Goal: Complete application form: Complete application form

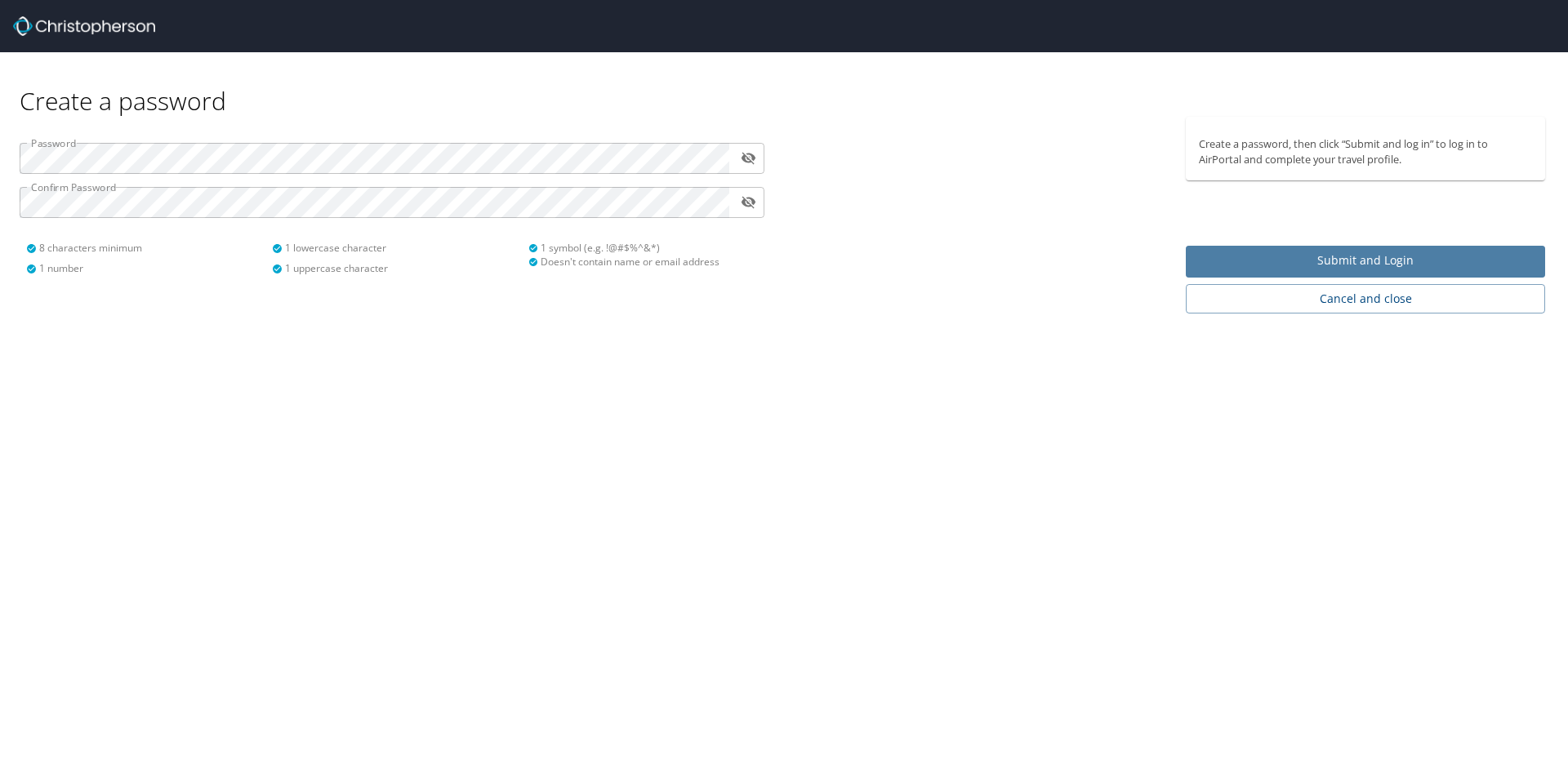
click at [1269, 271] on button "Submit and Login" at bounding box center [1365, 262] width 359 height 32
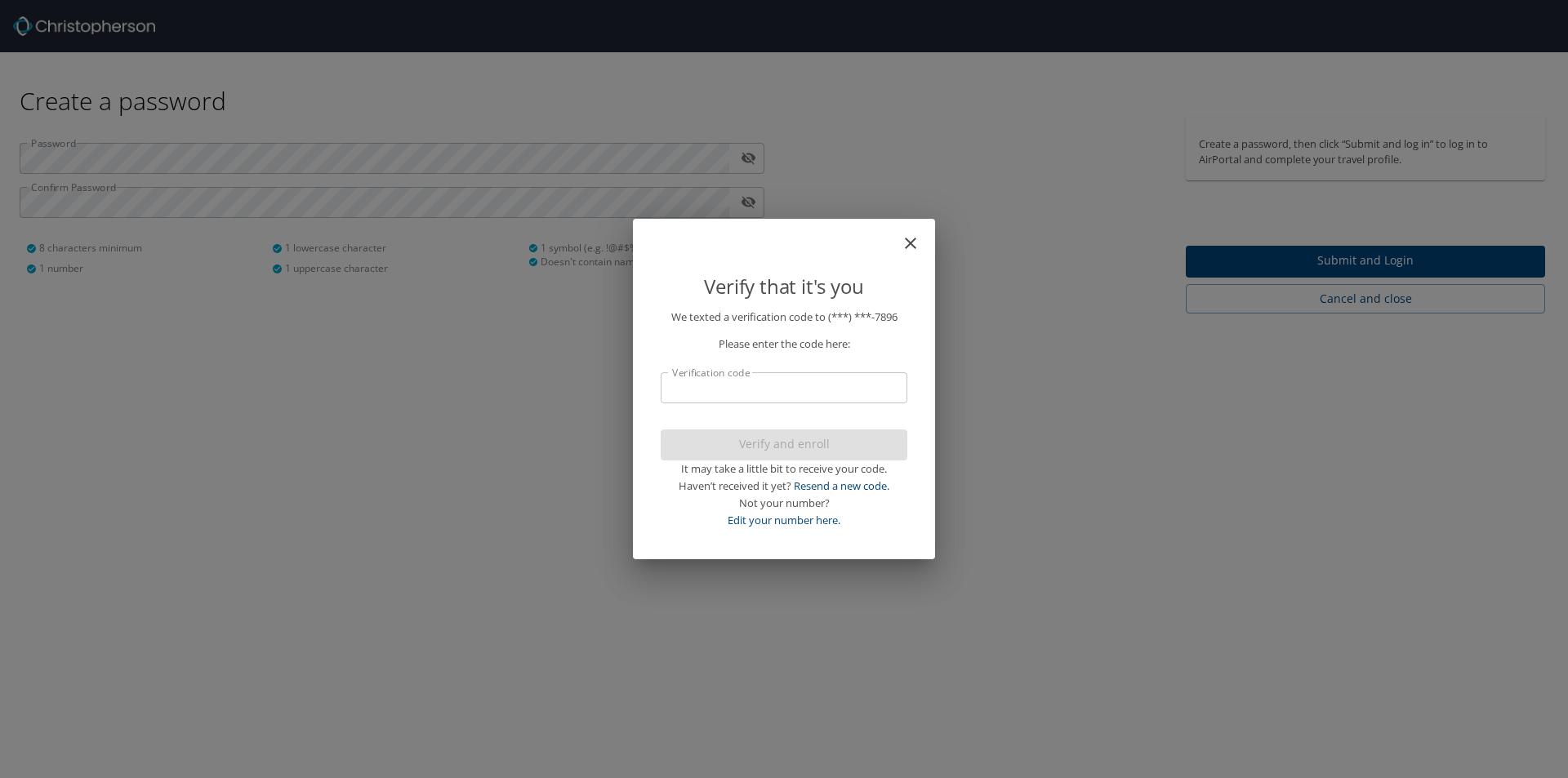
click at [821, 382] on input "Verification code" at bounding box center [784, 388] width 246 height 32
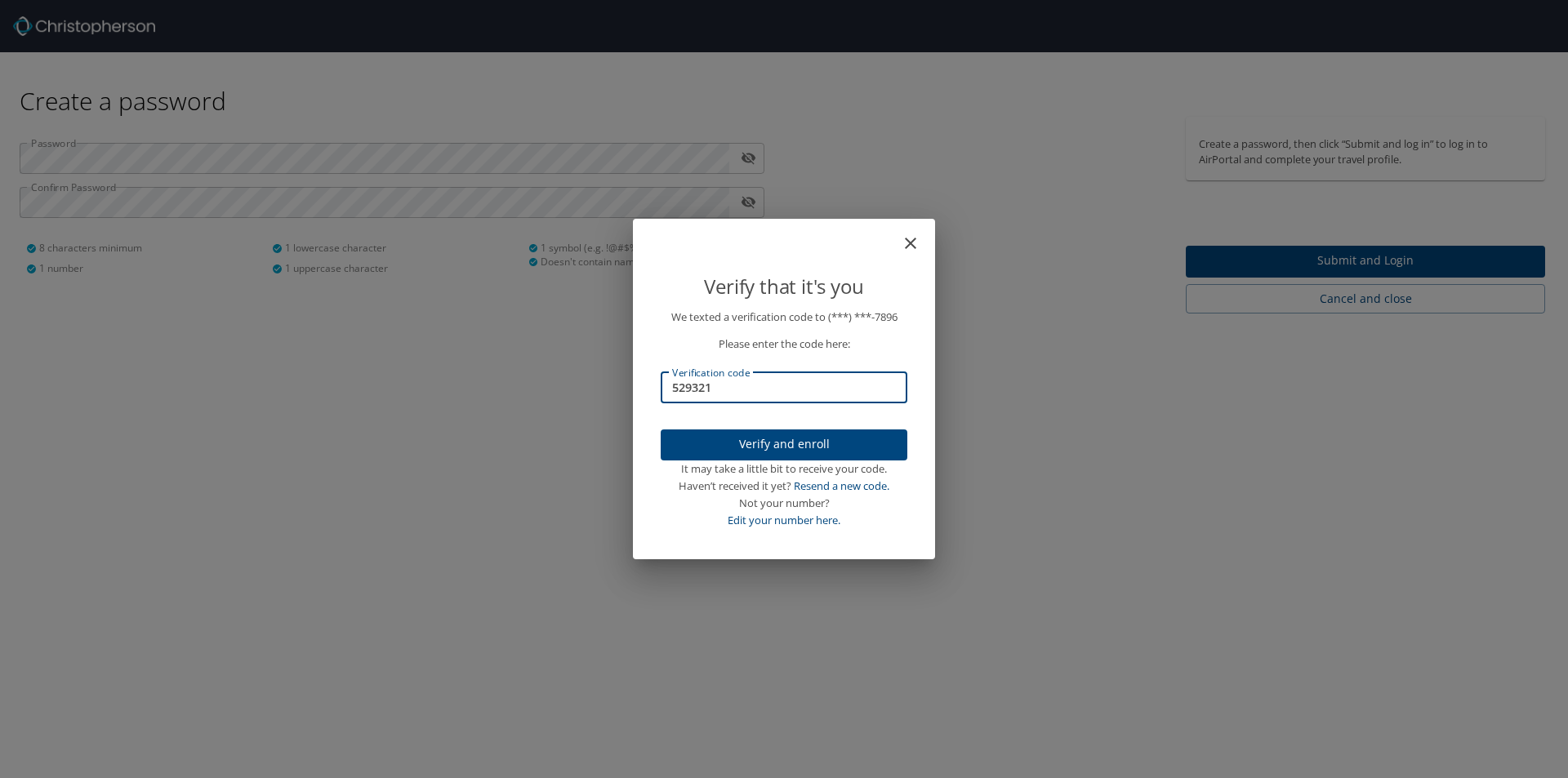
type input "529321"
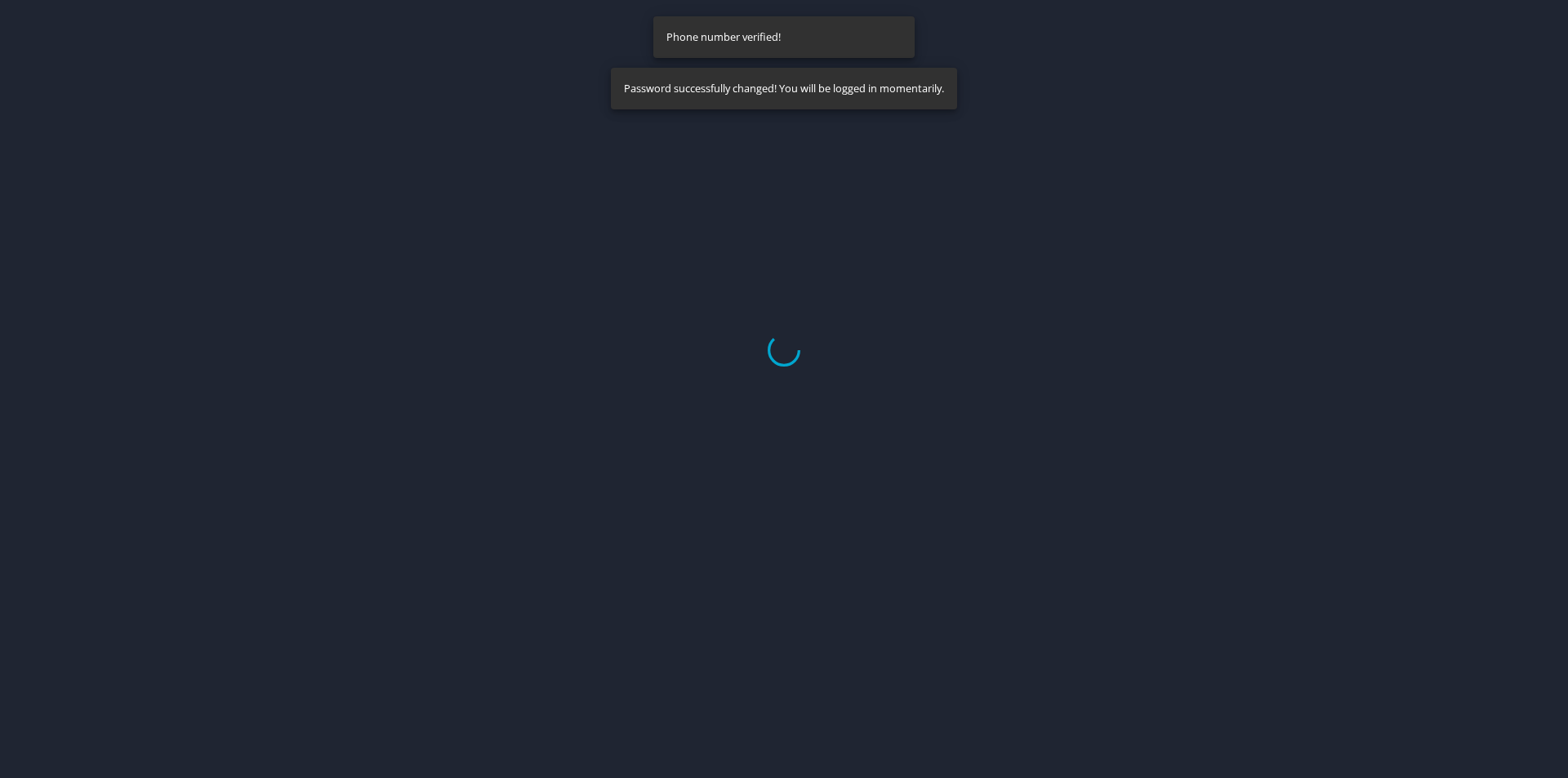
select select "US"
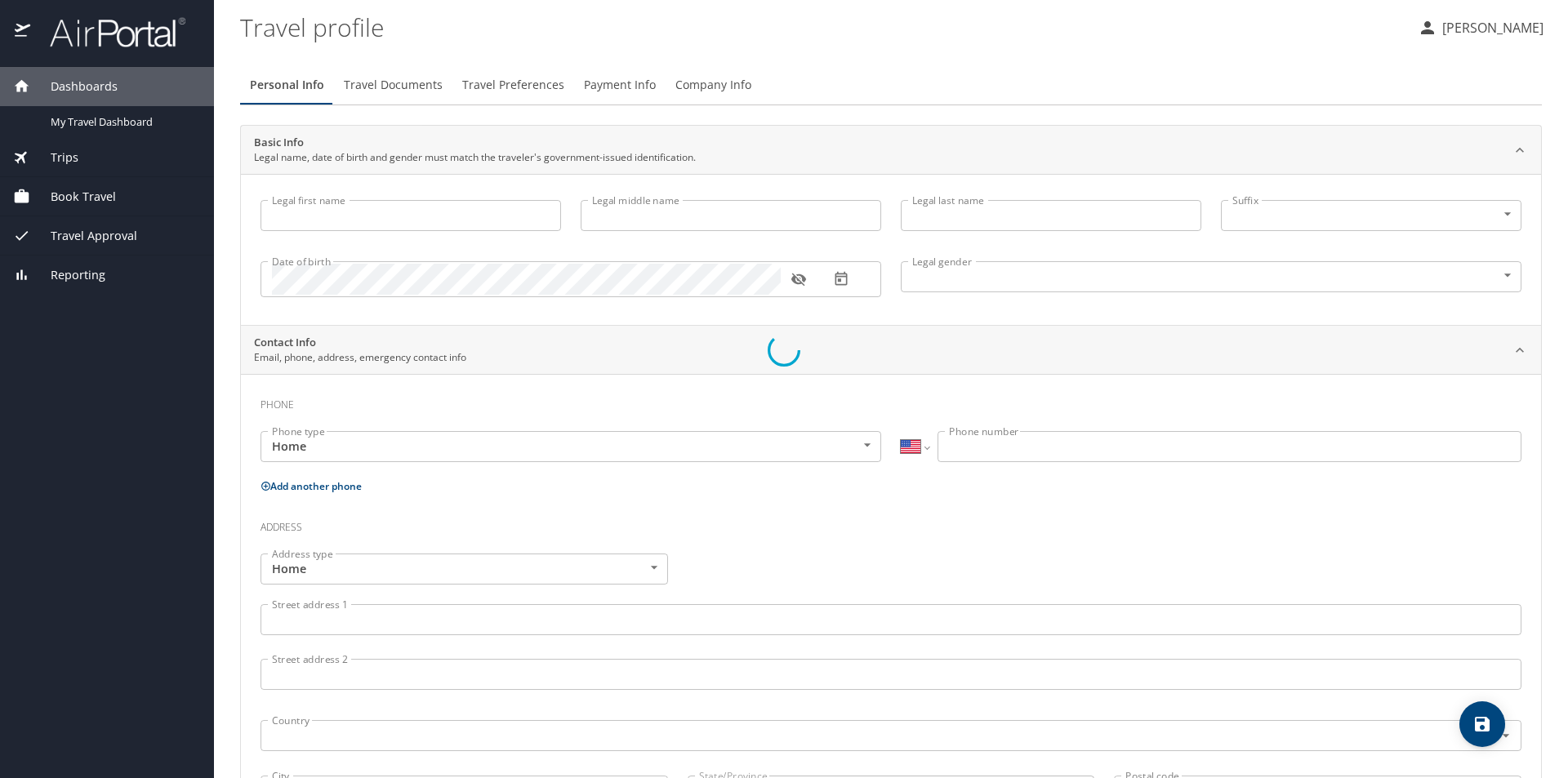
type input "[PERSON_NAME]"
type input "[DEMOGRAPHIC_DATA]"
select select "US"
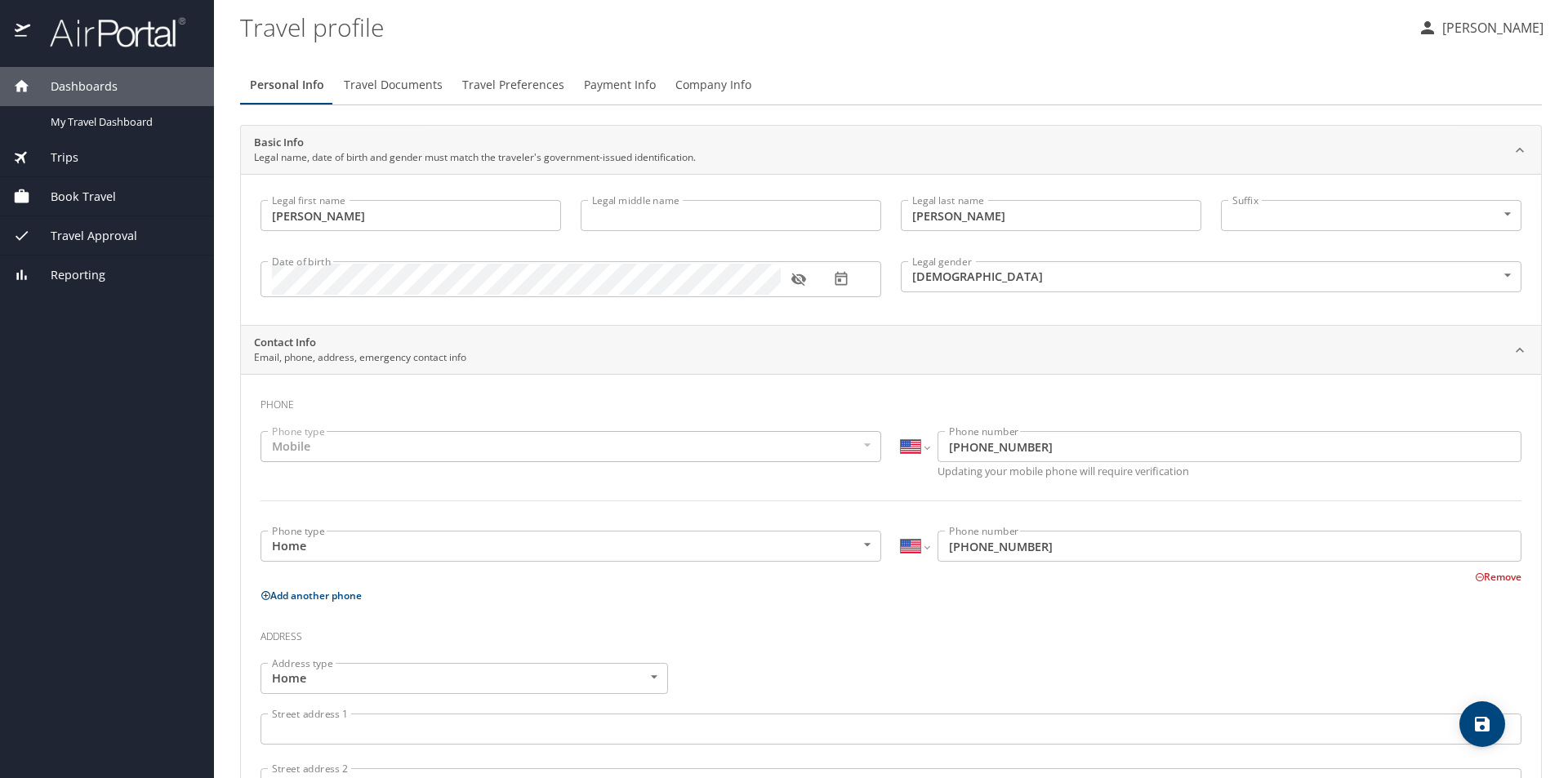
click at [654, 215] on input "Legal middle name" at bounding box center [730, 216] width 301 height 32
type input "[PERSON_NAME]"
click at [801, 336] on div "Contact Info Email, phone, address, emergency contact info" at bounding box center [877, 350] width 1247 height 32
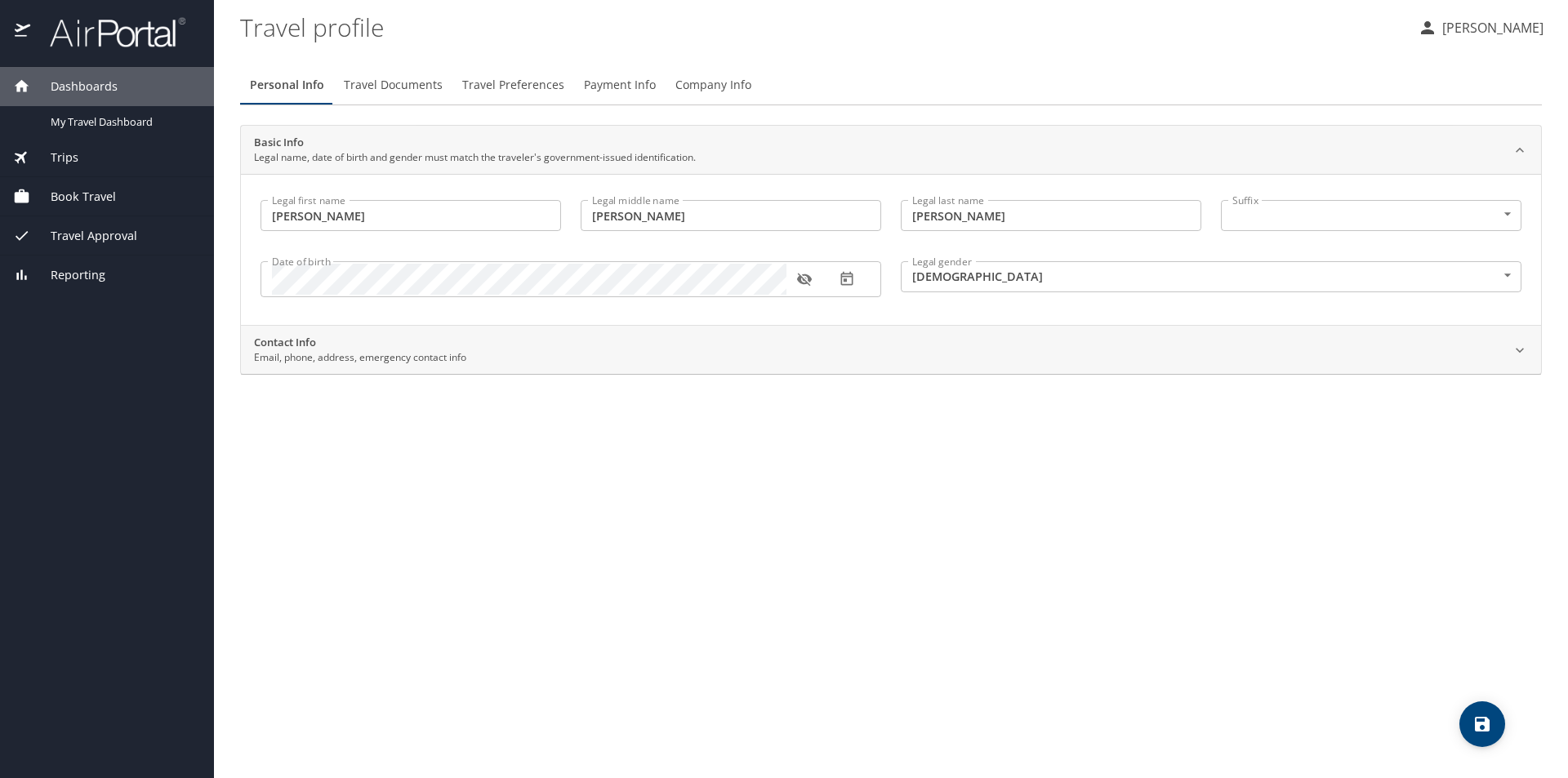
click at [454, 364] on p "Email, phone, address, emergency contact info" at bounding box center [360, 357] width 212 height 14
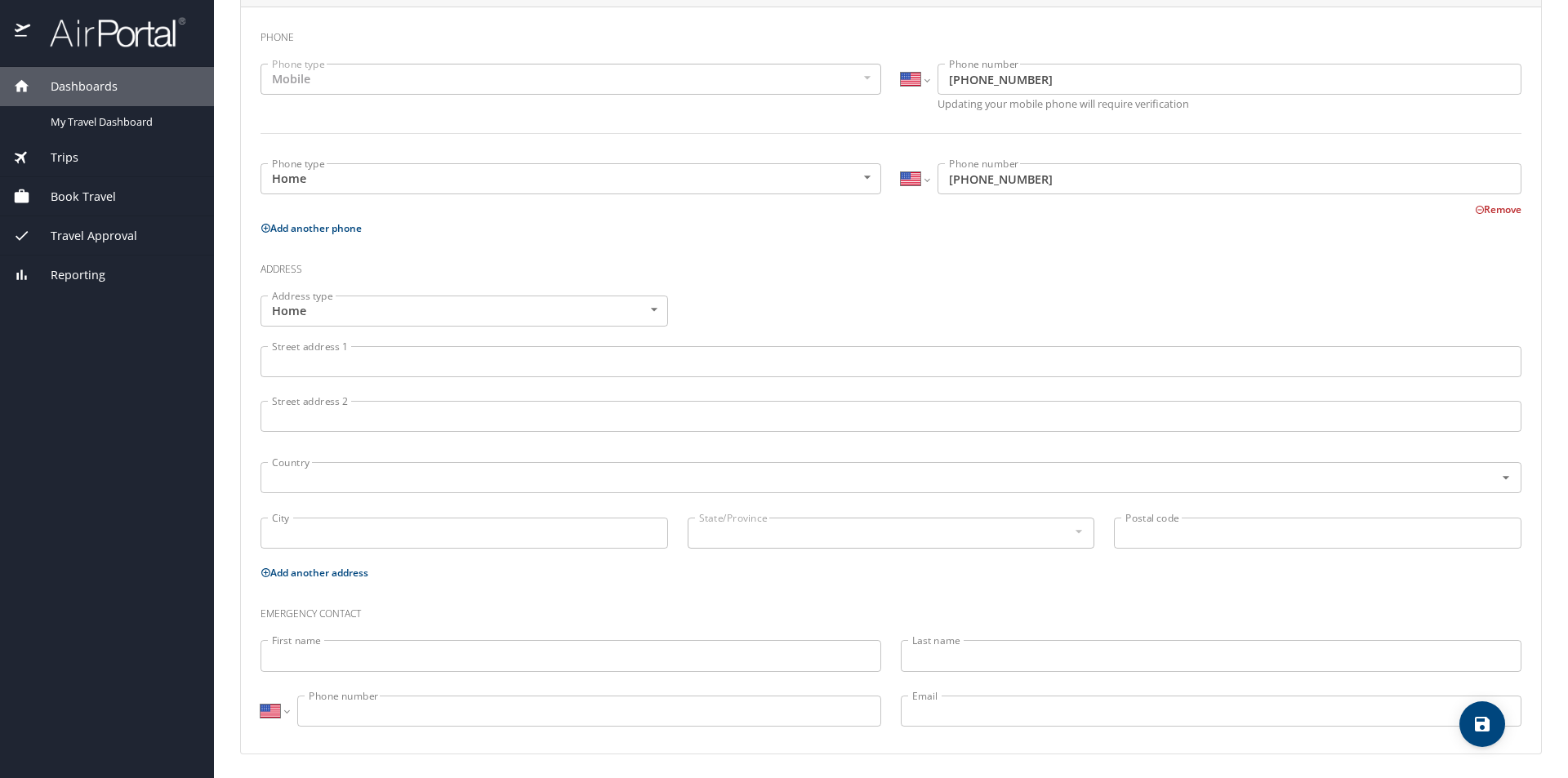
scroll to position [370, 0]
click at [429, 362] on input "Street address 1" at bounding box center [890, 359] width 1261 height 32
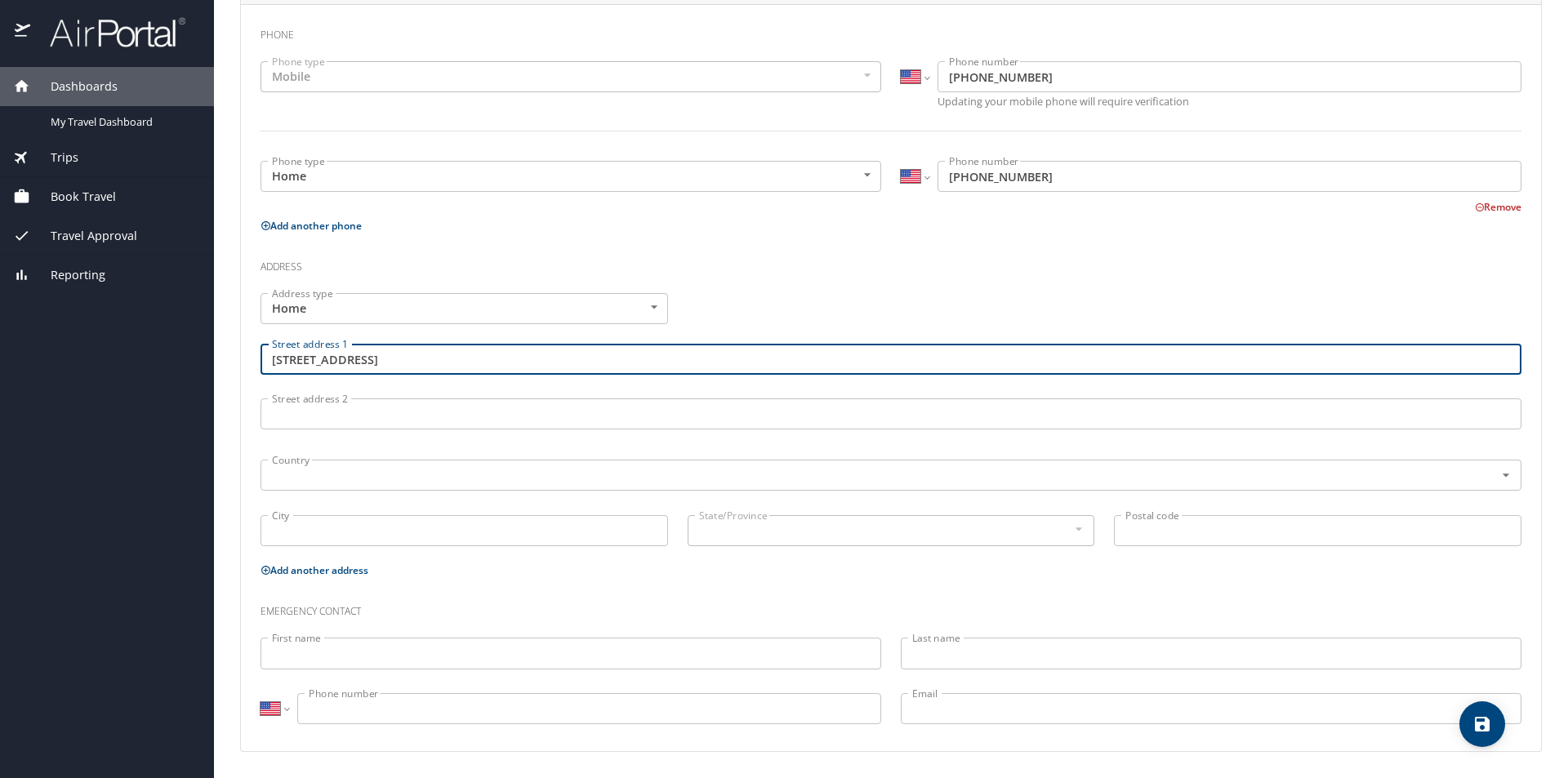
type input "[STREET_ADDRESS]"
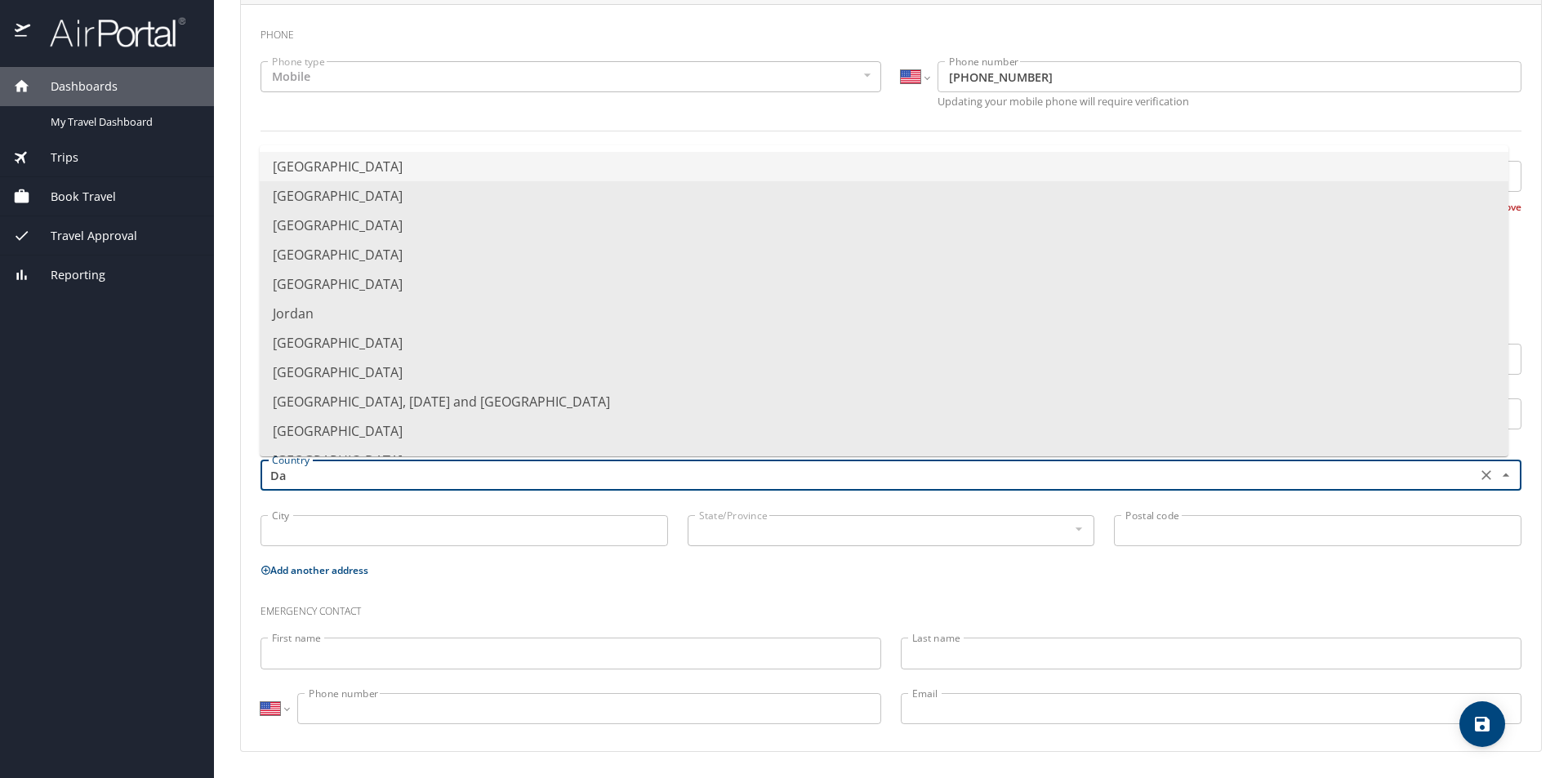
type input "D"
type input "[GEOGRAPHIC_DATA]"
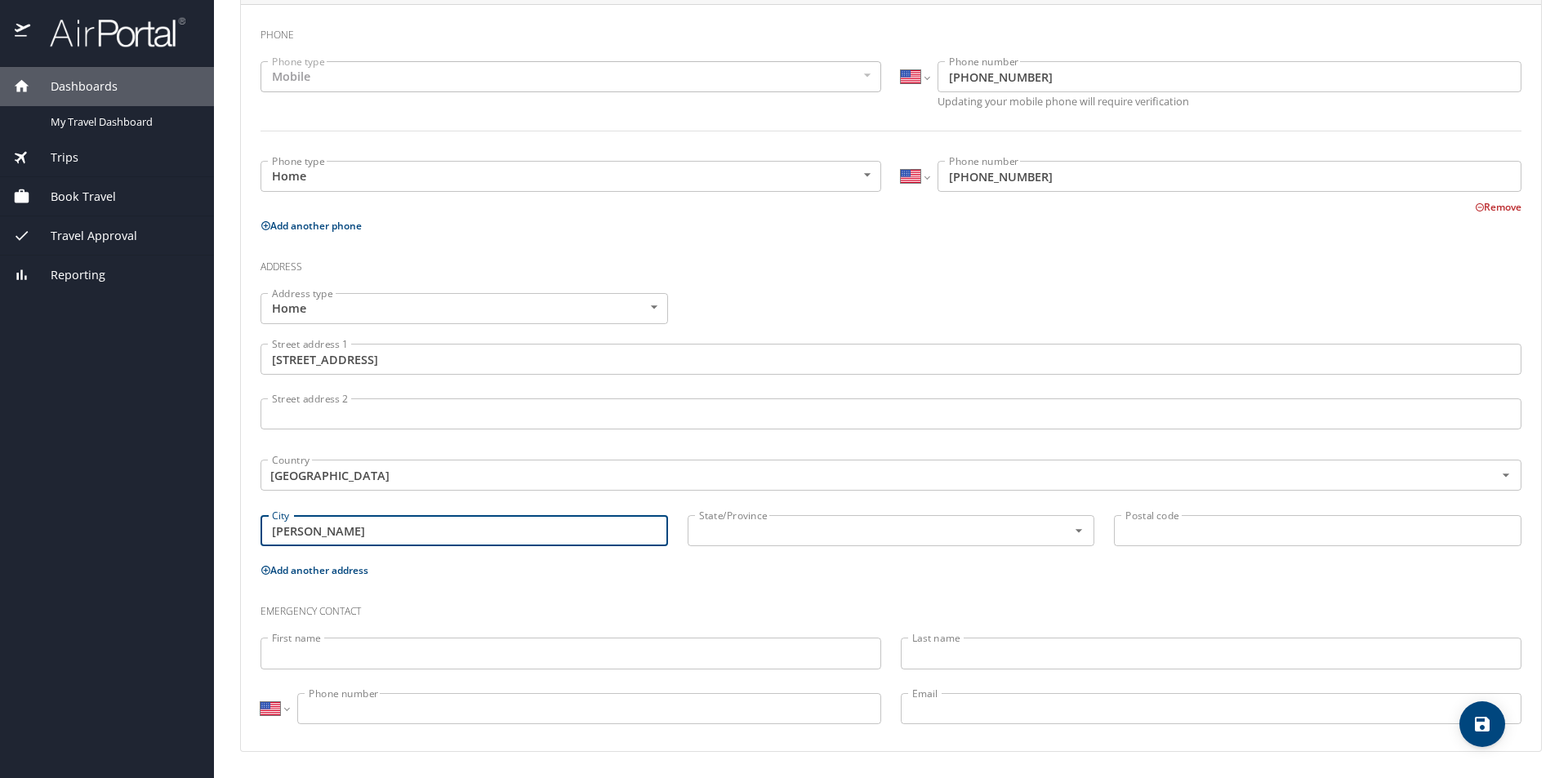
type input "[PERSON_NAME]"
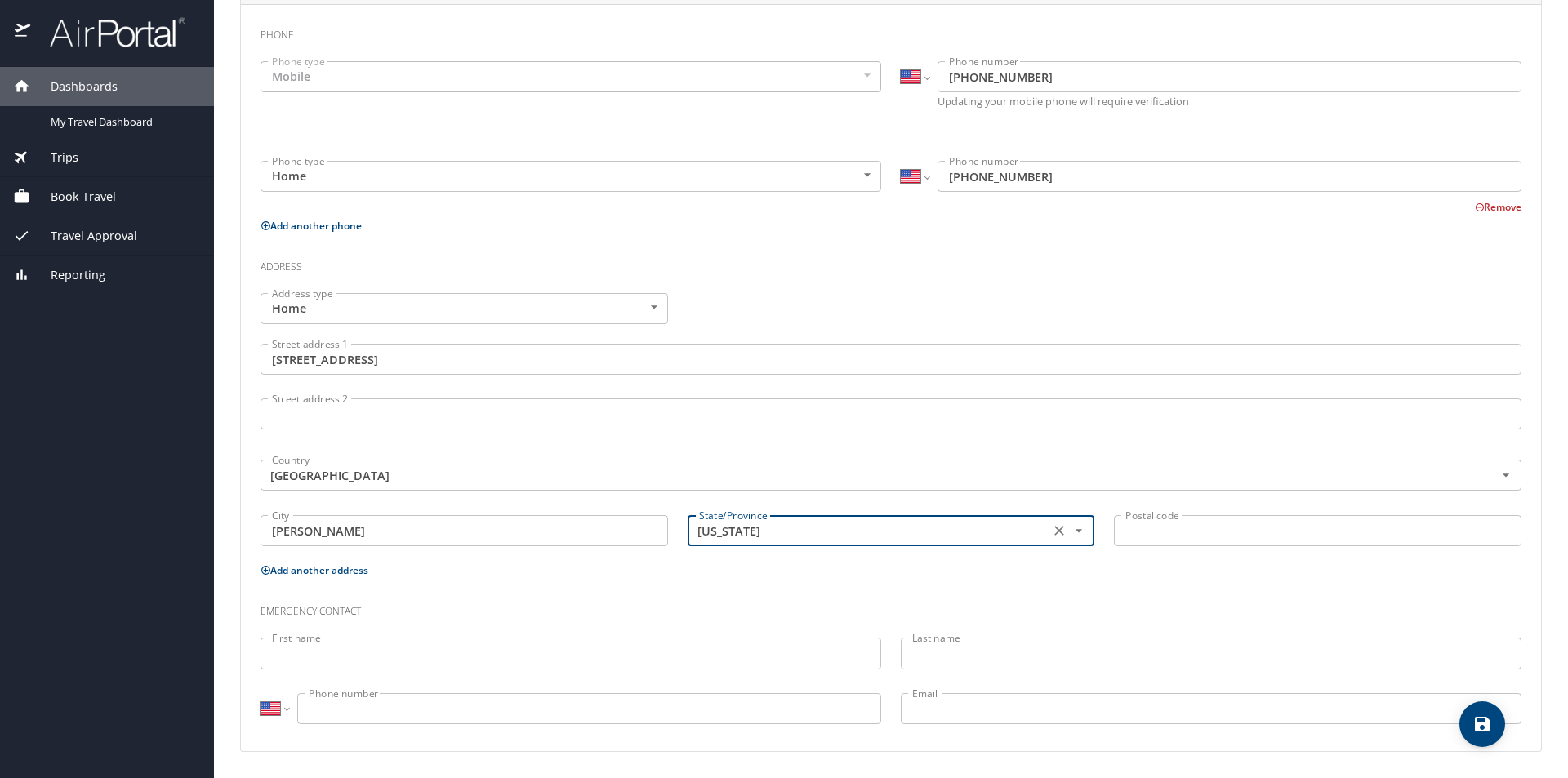
type input "[US_STATE]"
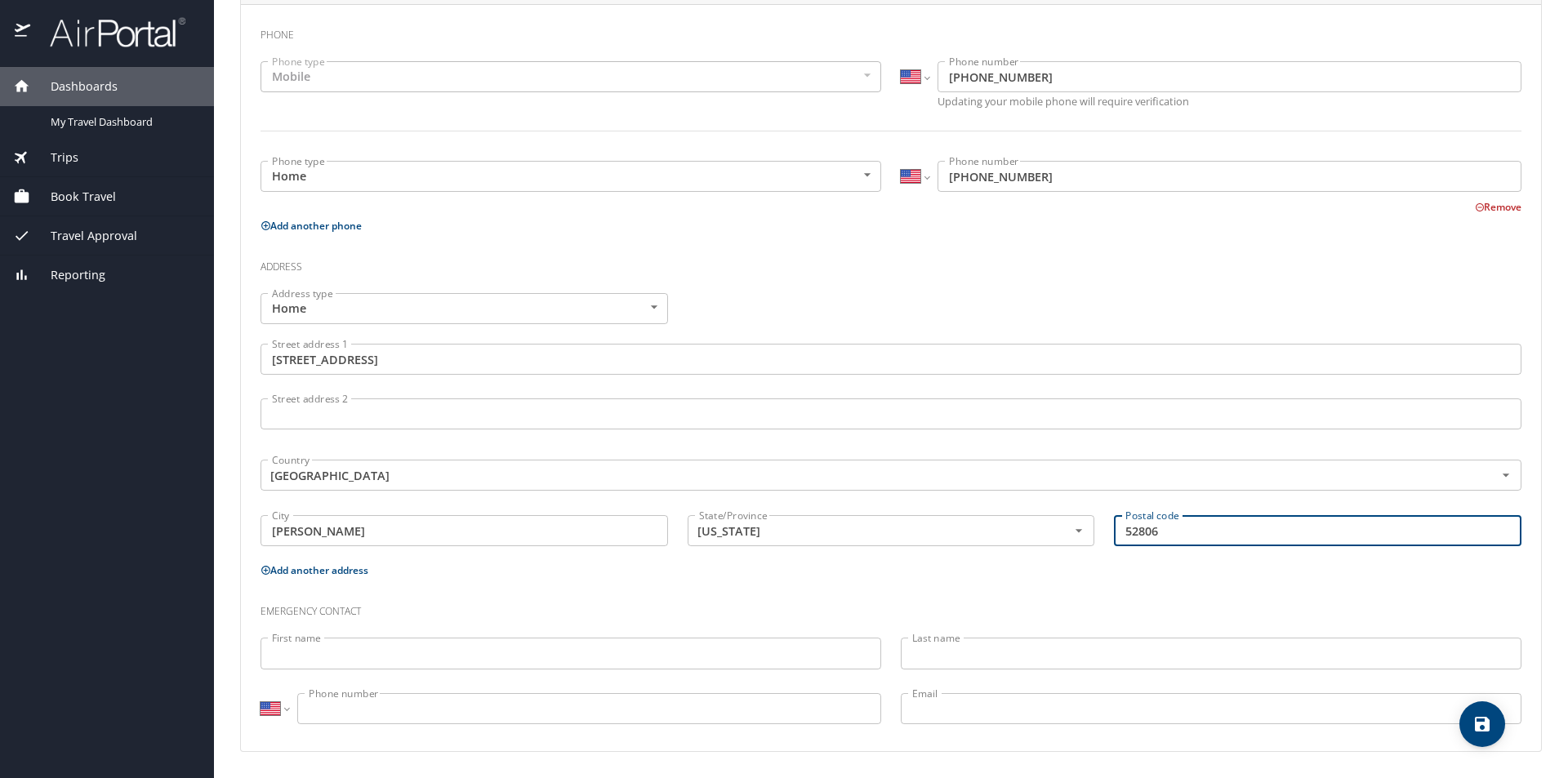
type input "52806"
click at [294, 651] on input "First name" at bounding box center [571, 653] width 620 height 32
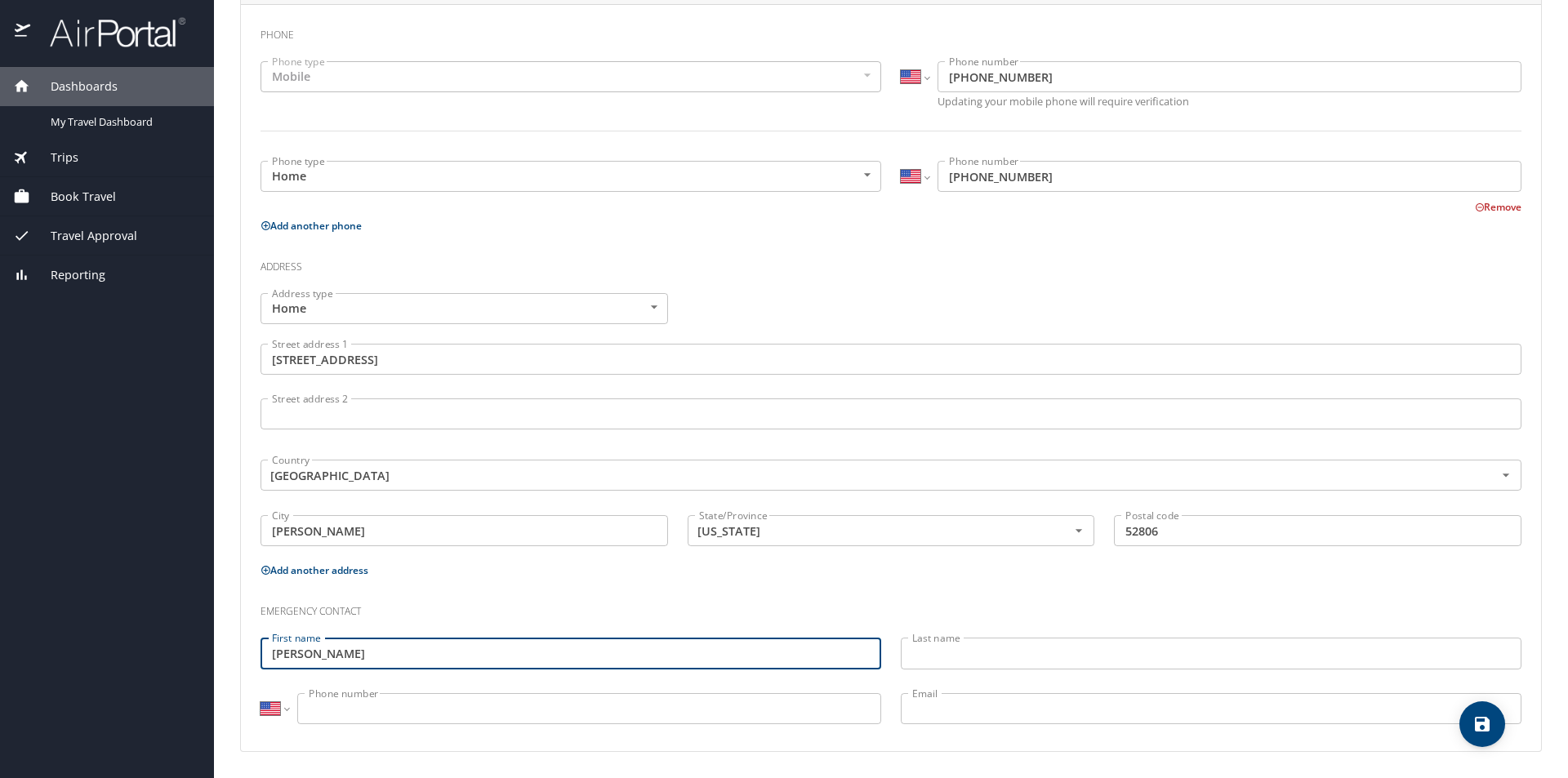
type input "[PERSON_NAME]"
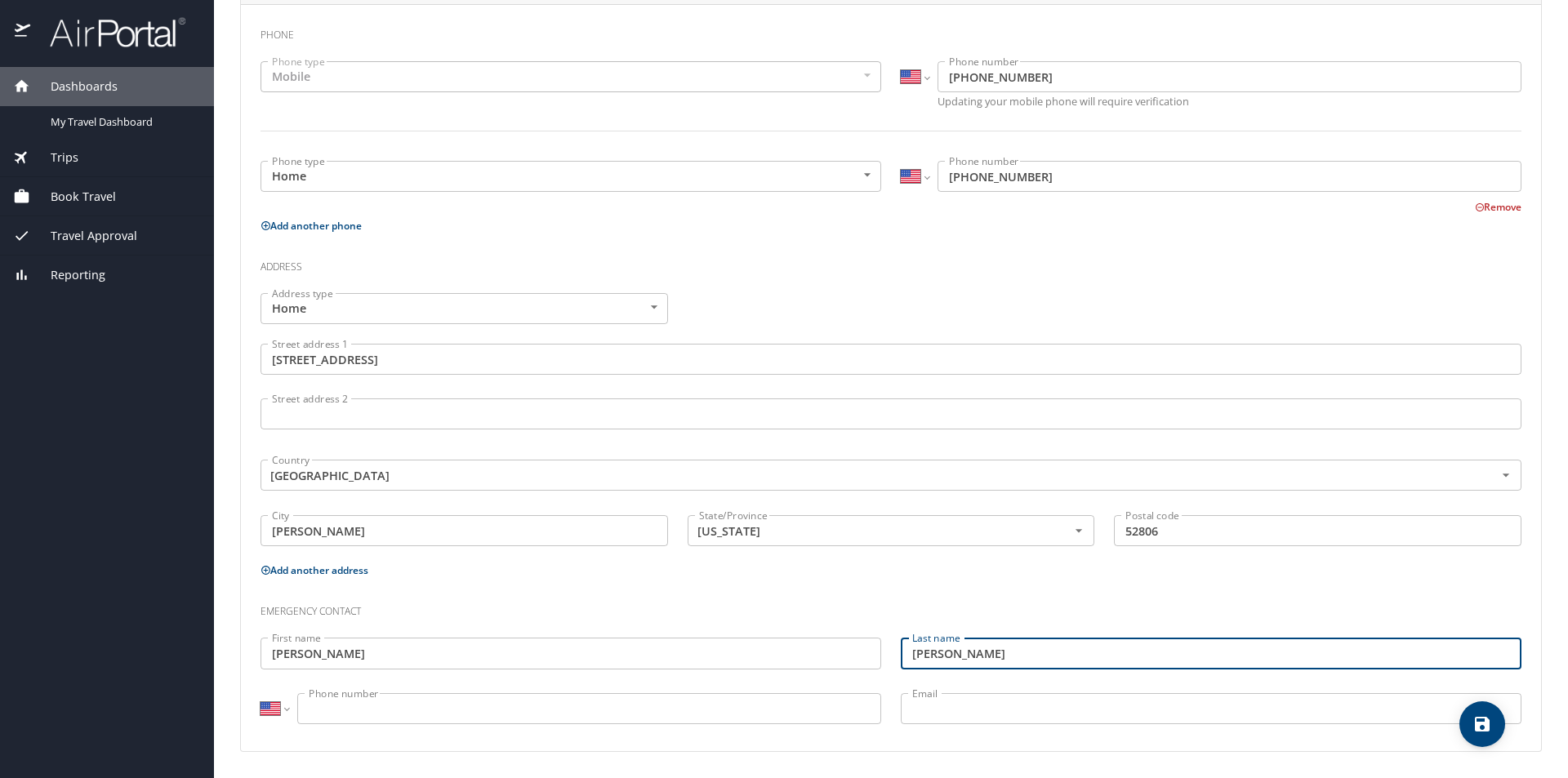
type input "[PERSON_NAME]"
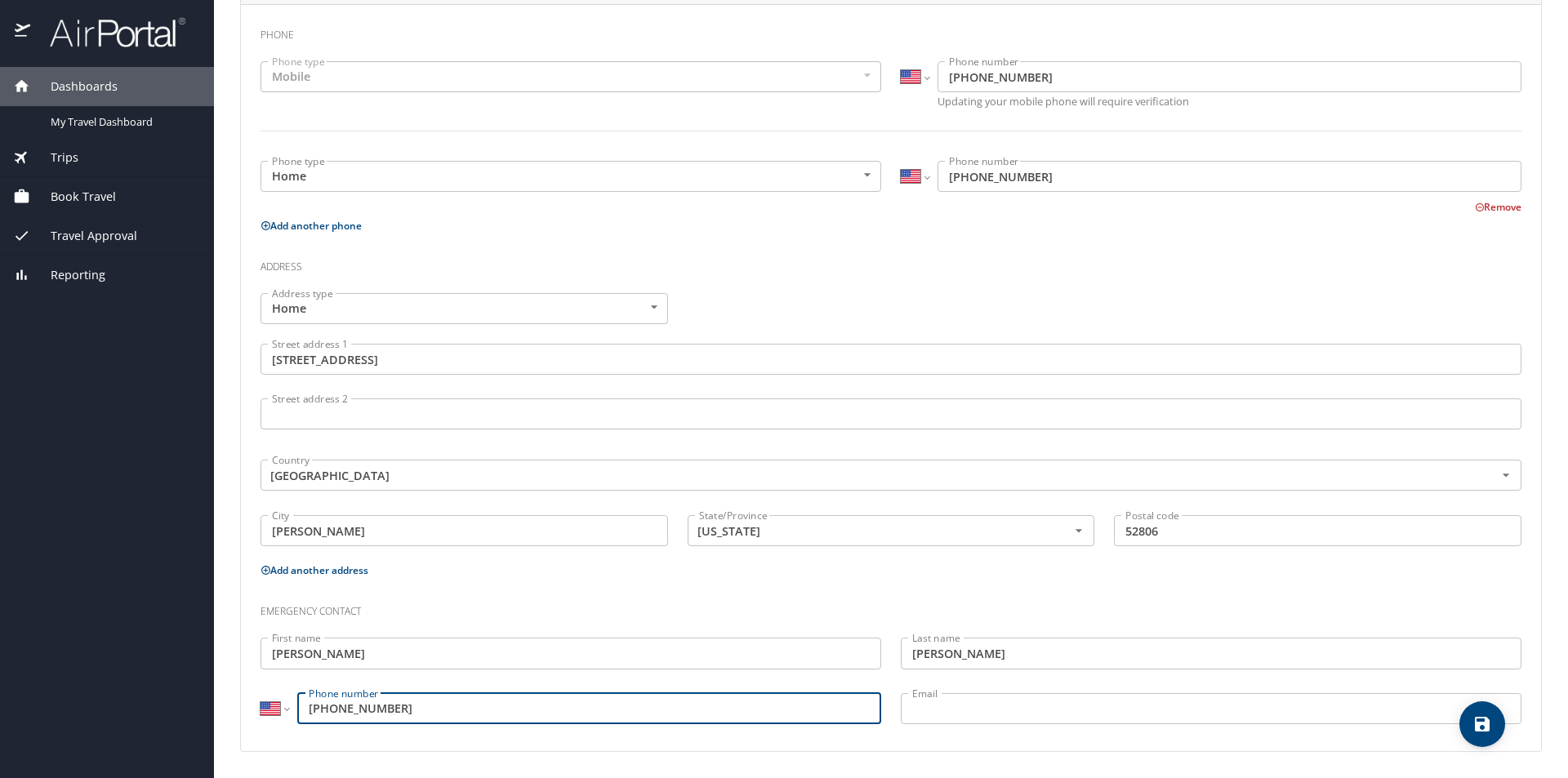
type input "[PHONE_NUMBER]"
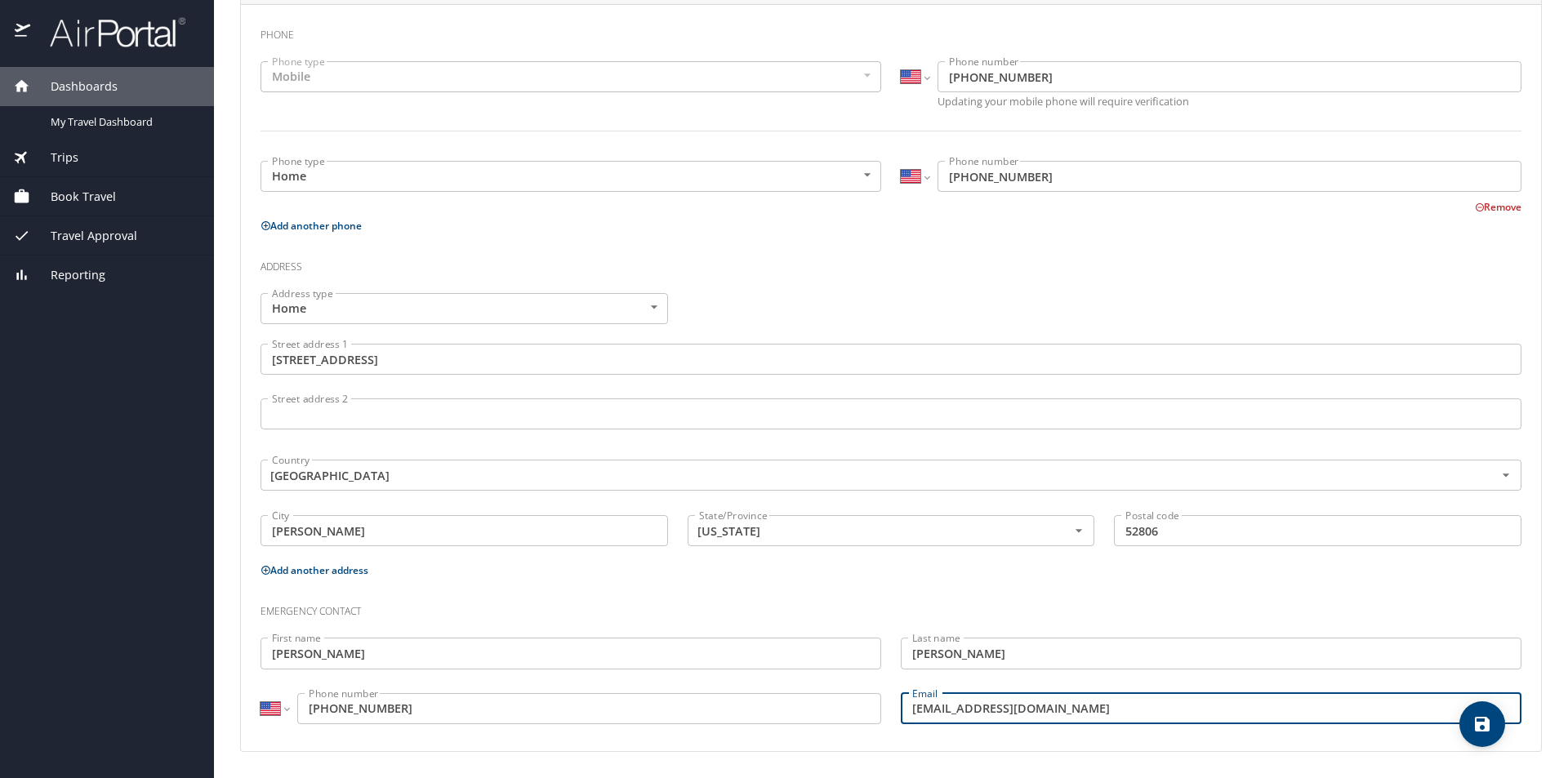
type input "[EMAIL_ADDRESS][DOMAIN_NAME]"
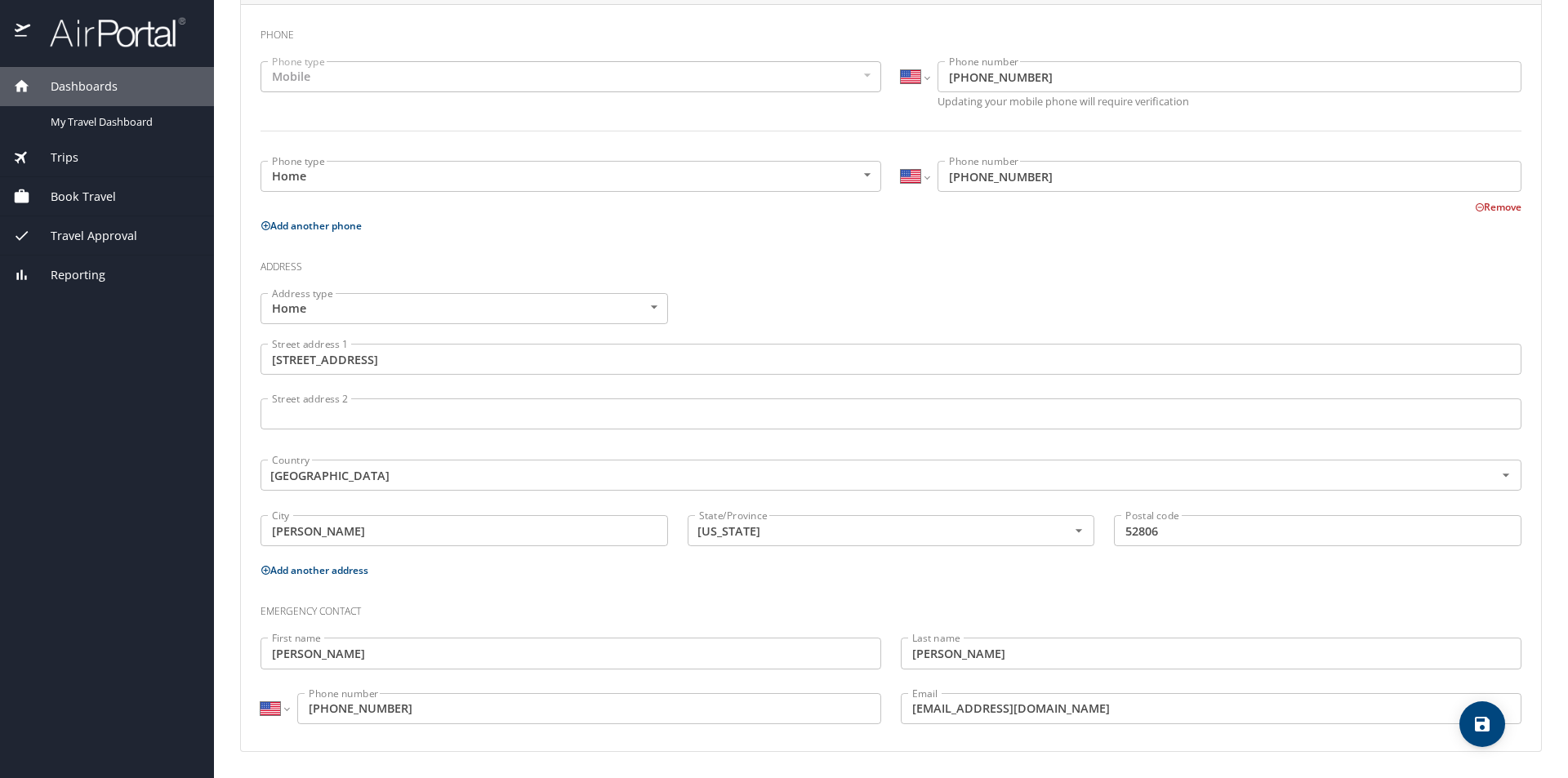
click at [1041, 609] on h3 "Emergency contact" at bounding box center [890, 607] width 1261 height 28
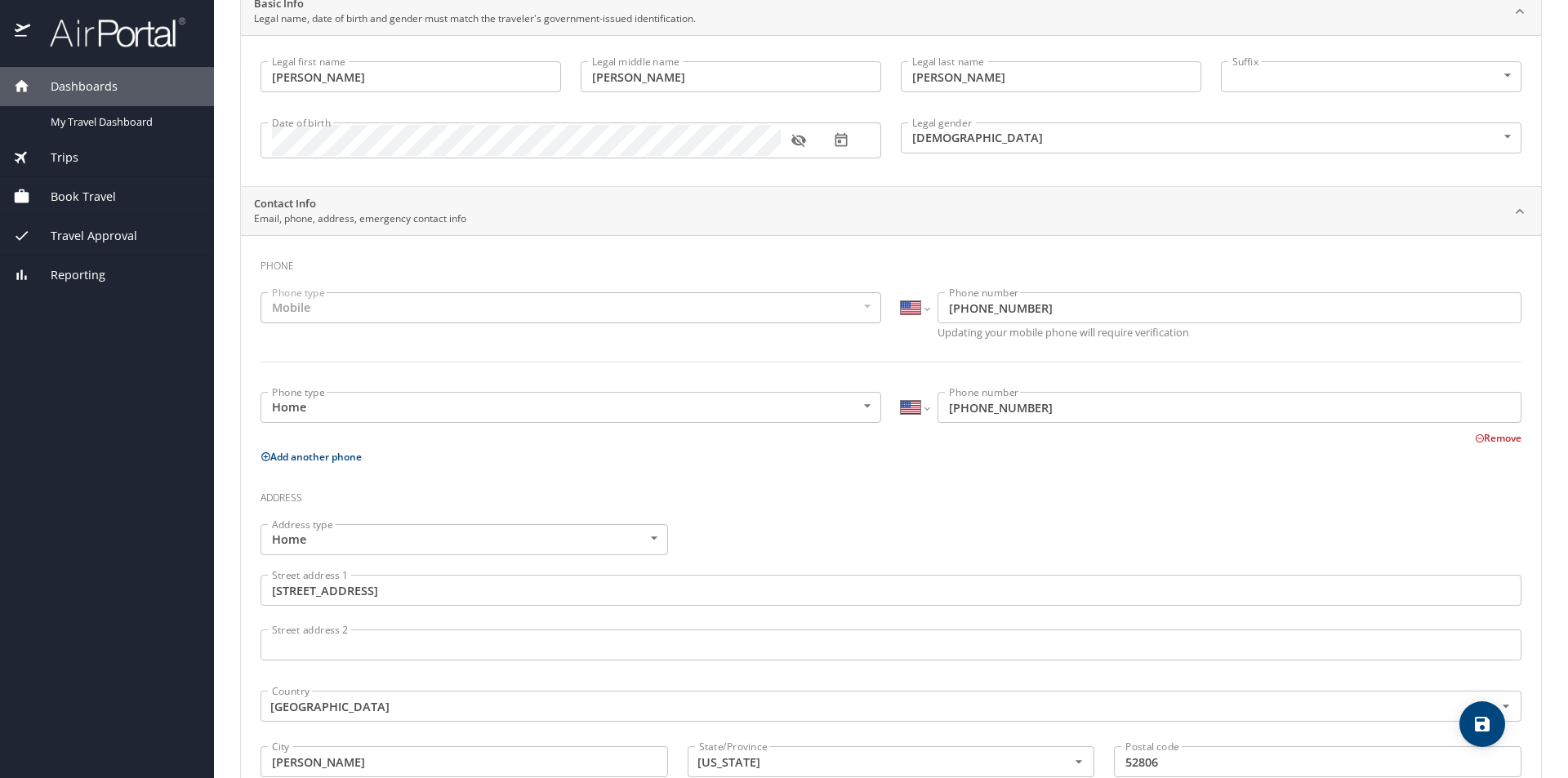
scroll to position [0, 0]
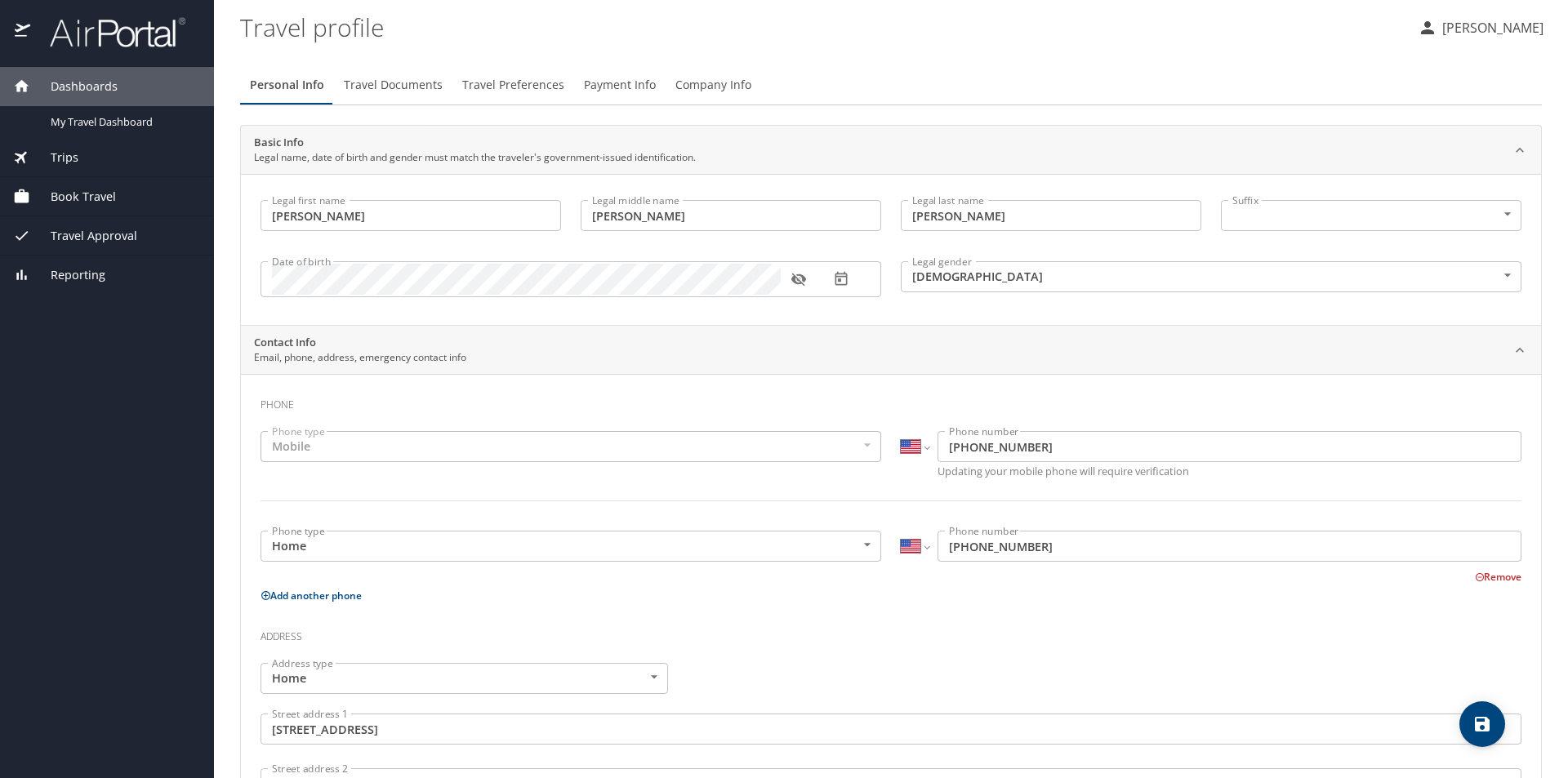
click at [421, 91] on span "Travel Documents" at bounding box center [393, 85] width 99 height 20
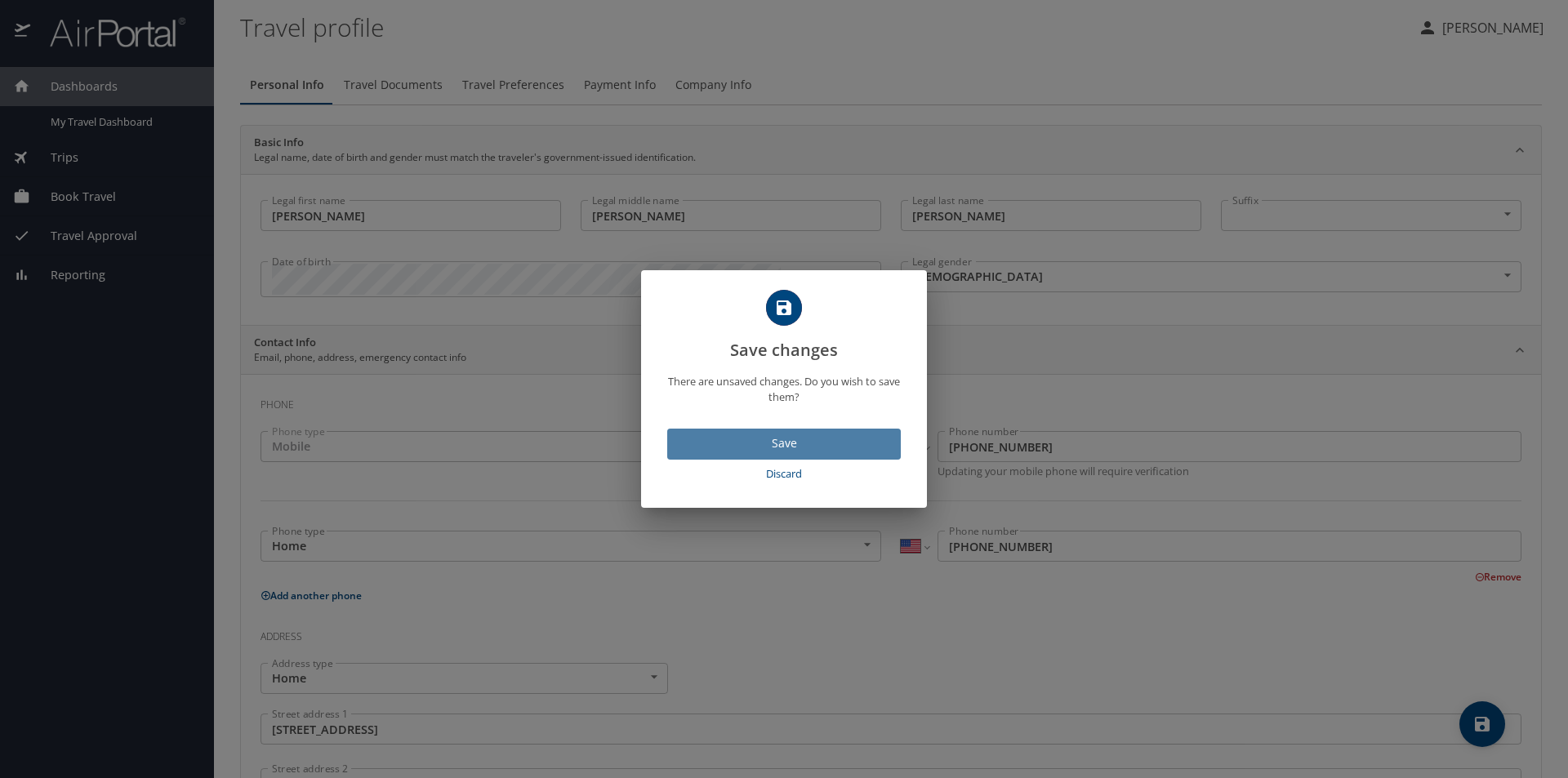
click at [740, 434] on span "Save" at bounding box center [784, 443] width 207 height 20
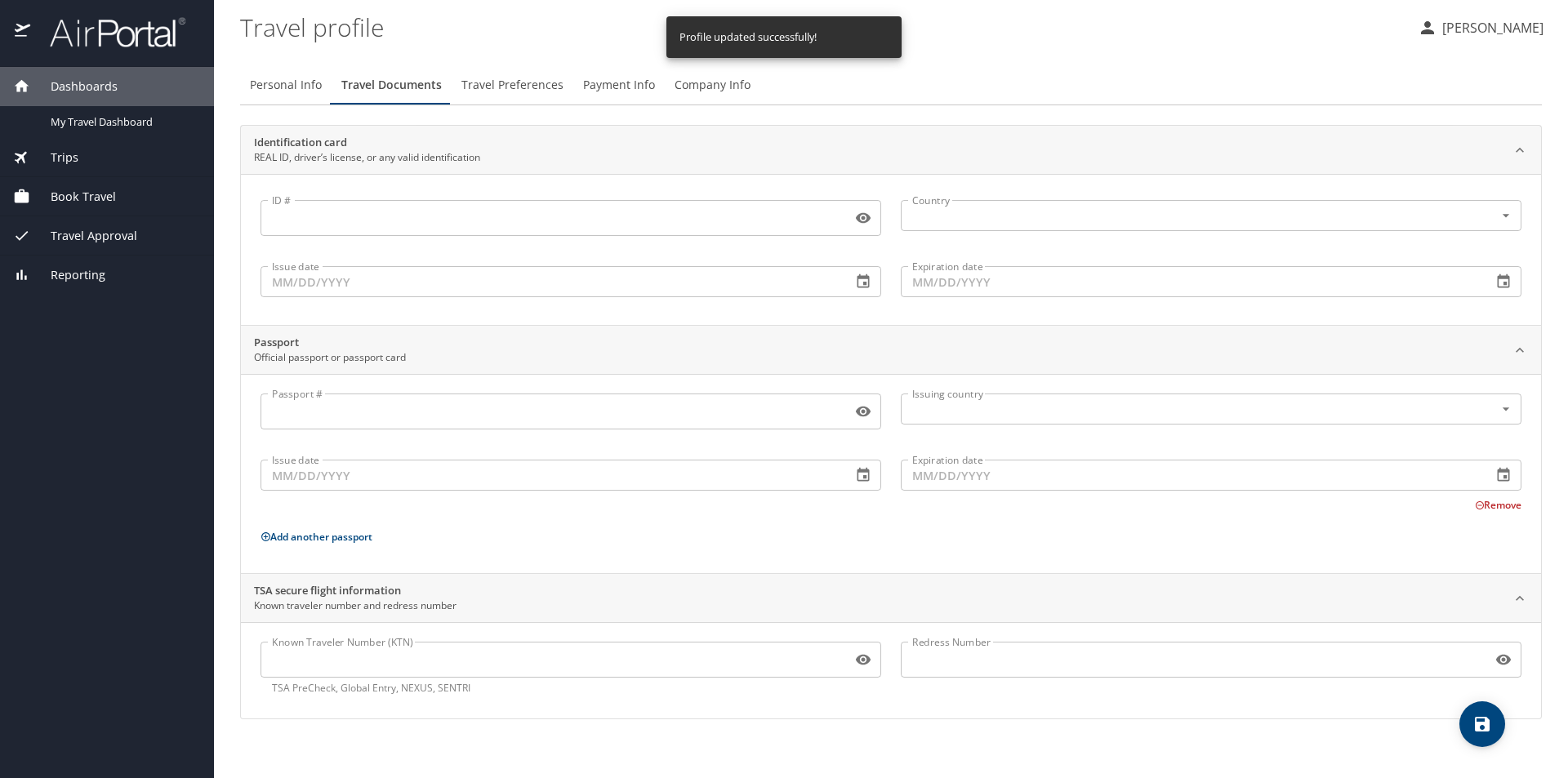
click at [98, 193] on span "Book Travel" at bounding box center [73, 197] width 86 height 18
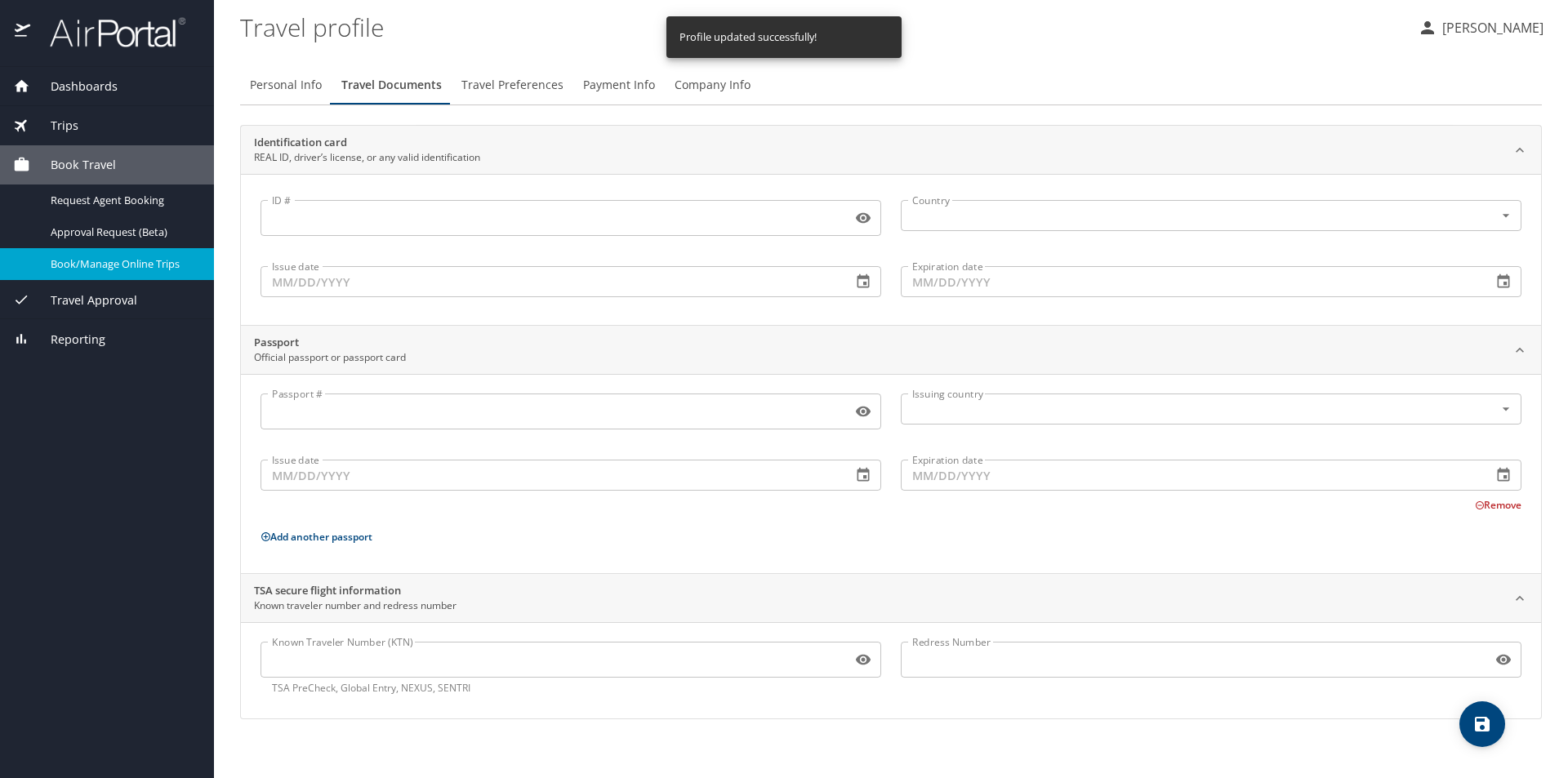
click at [117, 252] on link "Book/Manage Online Trips" at bounding box center [107, 263] width 214 height 32
